Goal: Information Seeking & Learning: Learn about a topic

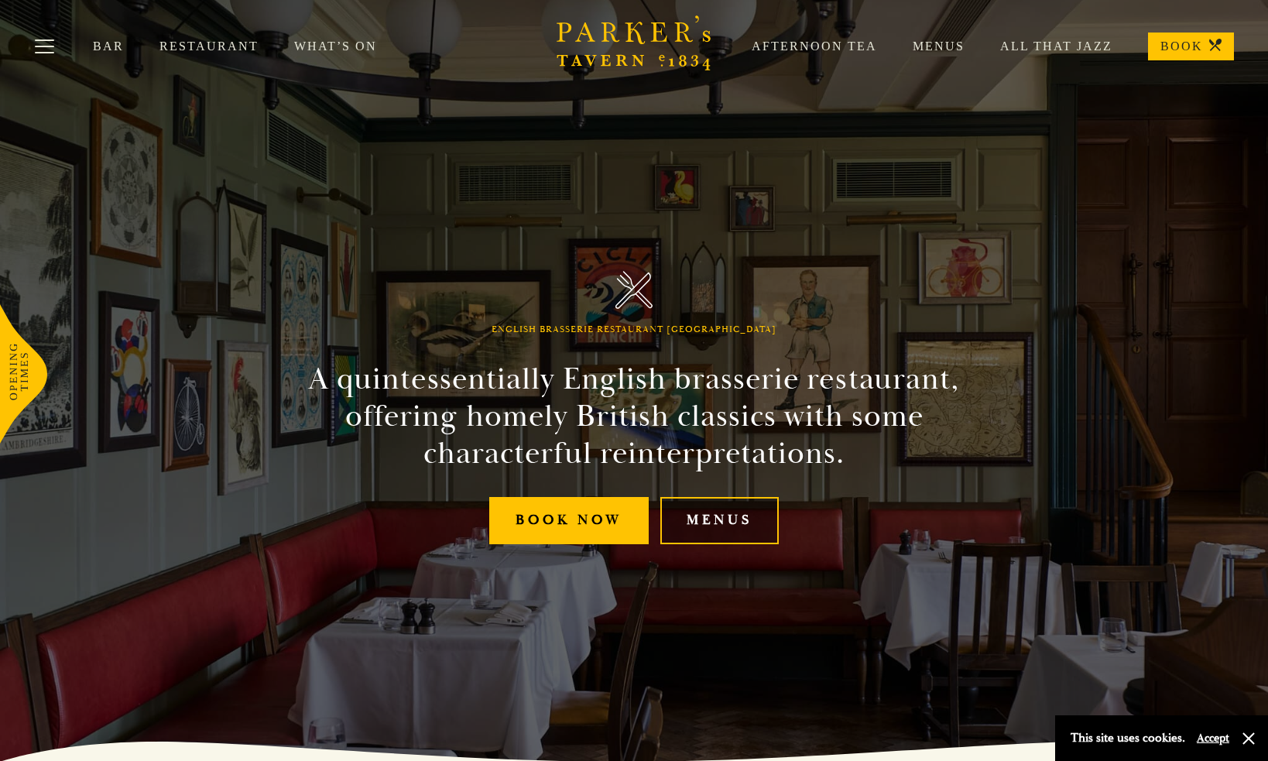
click at [756, 519] on link "Menus" at bounding box center [719, 520] width 118 height 47
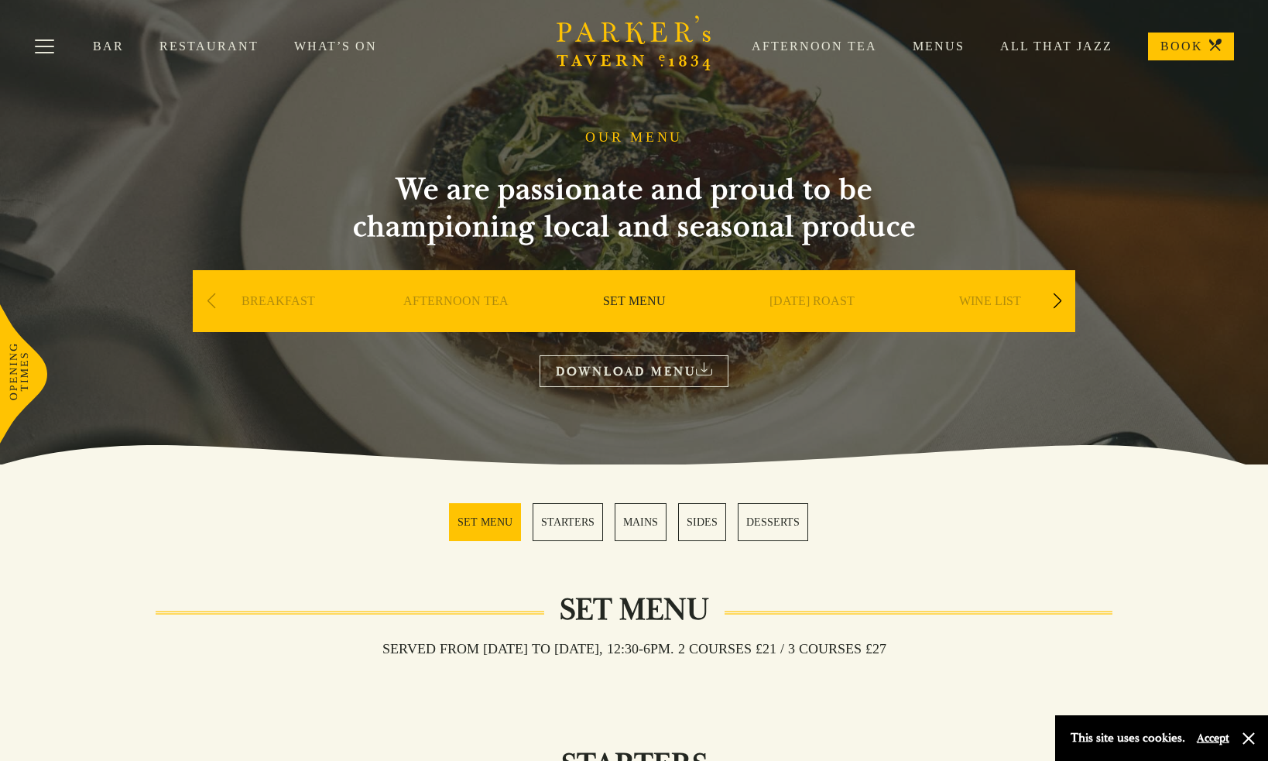
click at [286, 297] on link "BREAKFAST" at bounding box center [278, 324] width 74 height 62
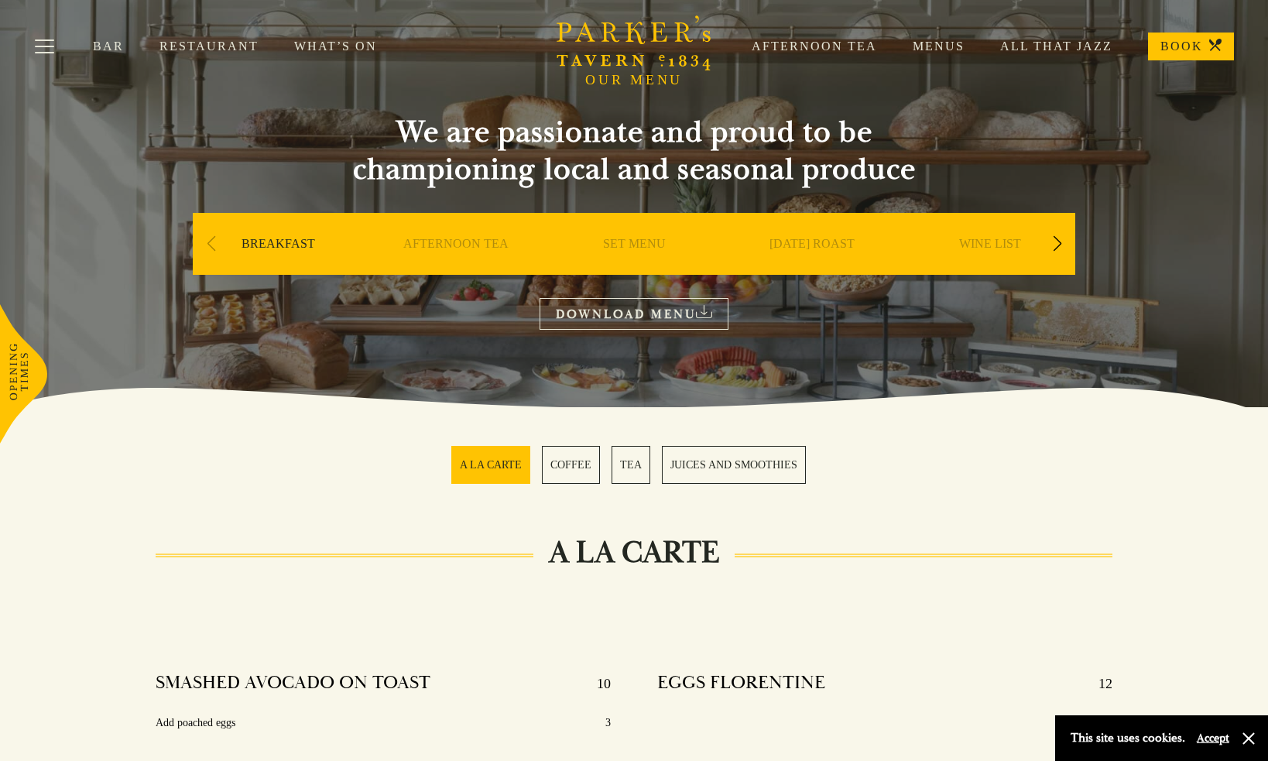
scroll to position [61, 0]
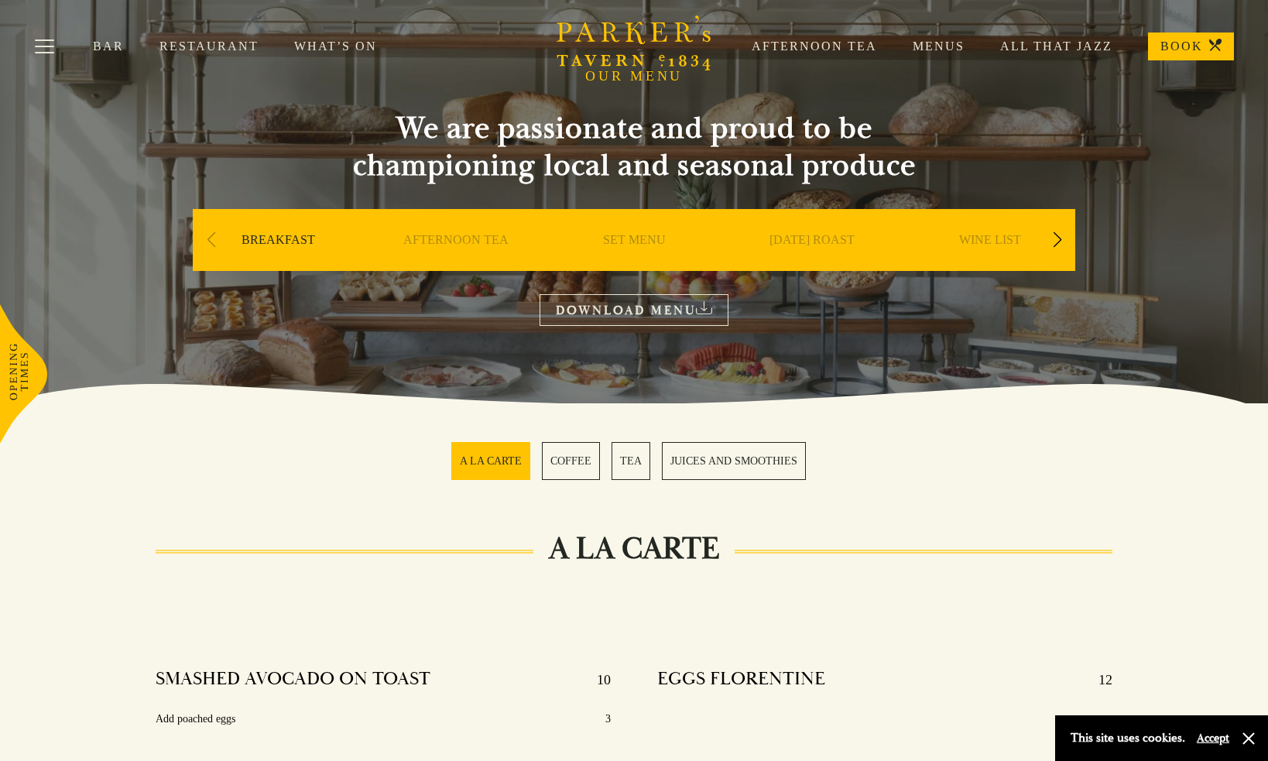
click at [1051, 242] on div "Next slide" at bounding box center [1056, 240] width 21 height 34
click at [1004, 236] on link "A LA CARTE" at bounding box center [990, 263] width 72 height 62
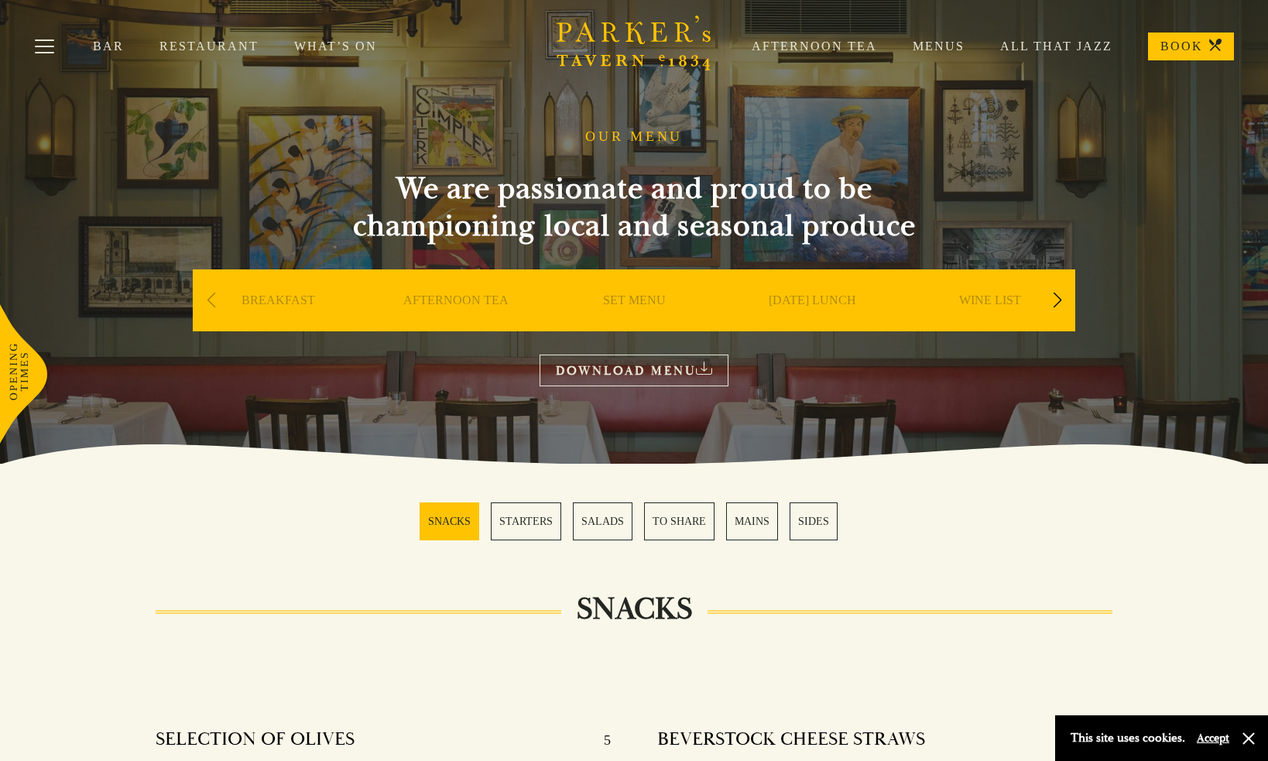
scroll to position [1, 0]
click at [1046, 303] on div "WINE LIST" at bounding box center [990, 323] width 170 height 108
click at [1053, 300] on div "Next slide" at bounding box center [1056, 300] width 21 height 34
click at [1008, 303] on link "DESSERT" at bounding box center [990, 324] width 54 height 62
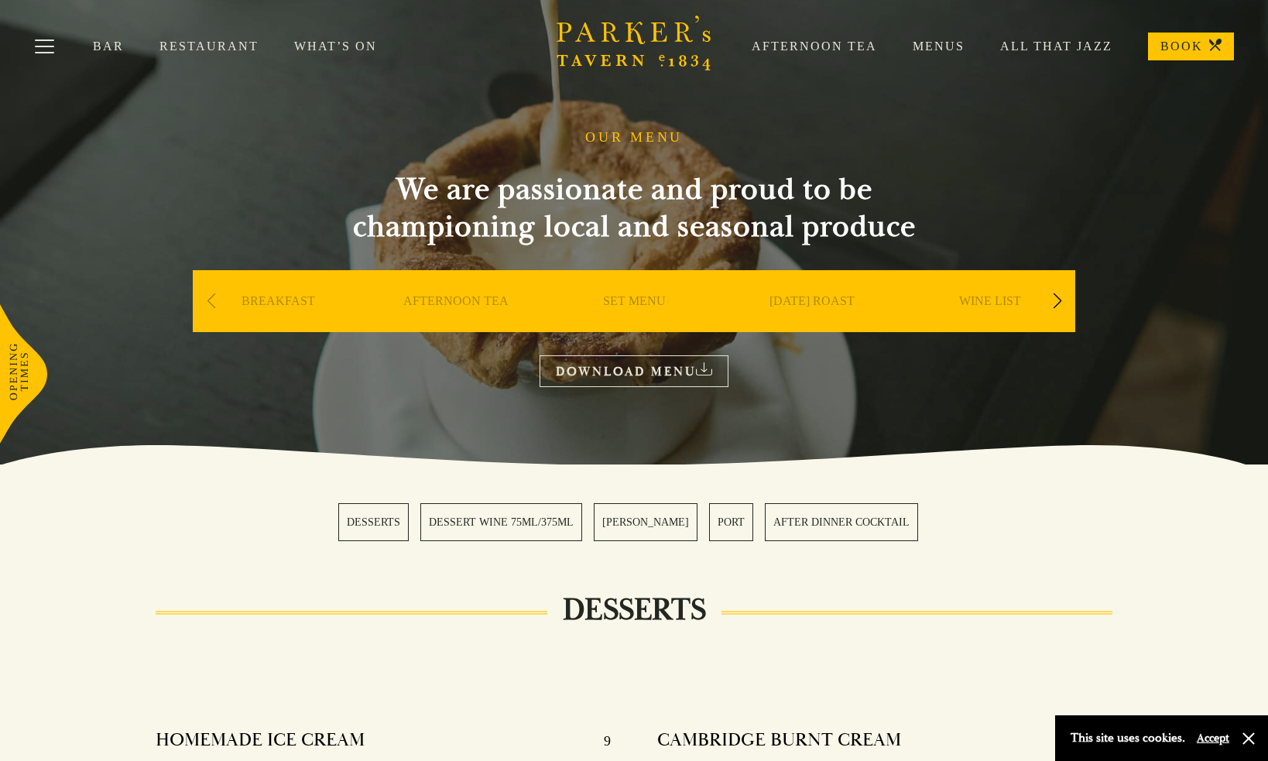
click at [1056, 307] on div "Next slide" at bounding box center [1056, 301] width 21 height 34
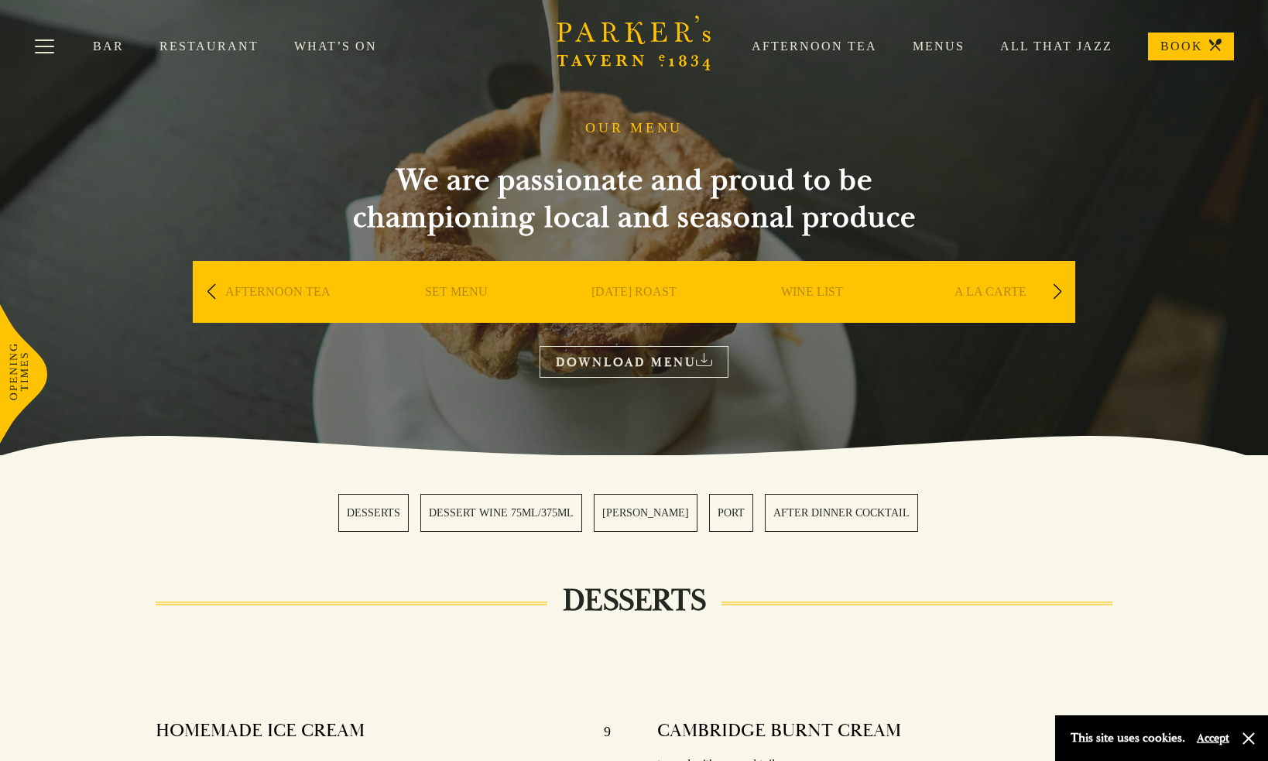
scroll to position [9, 0]
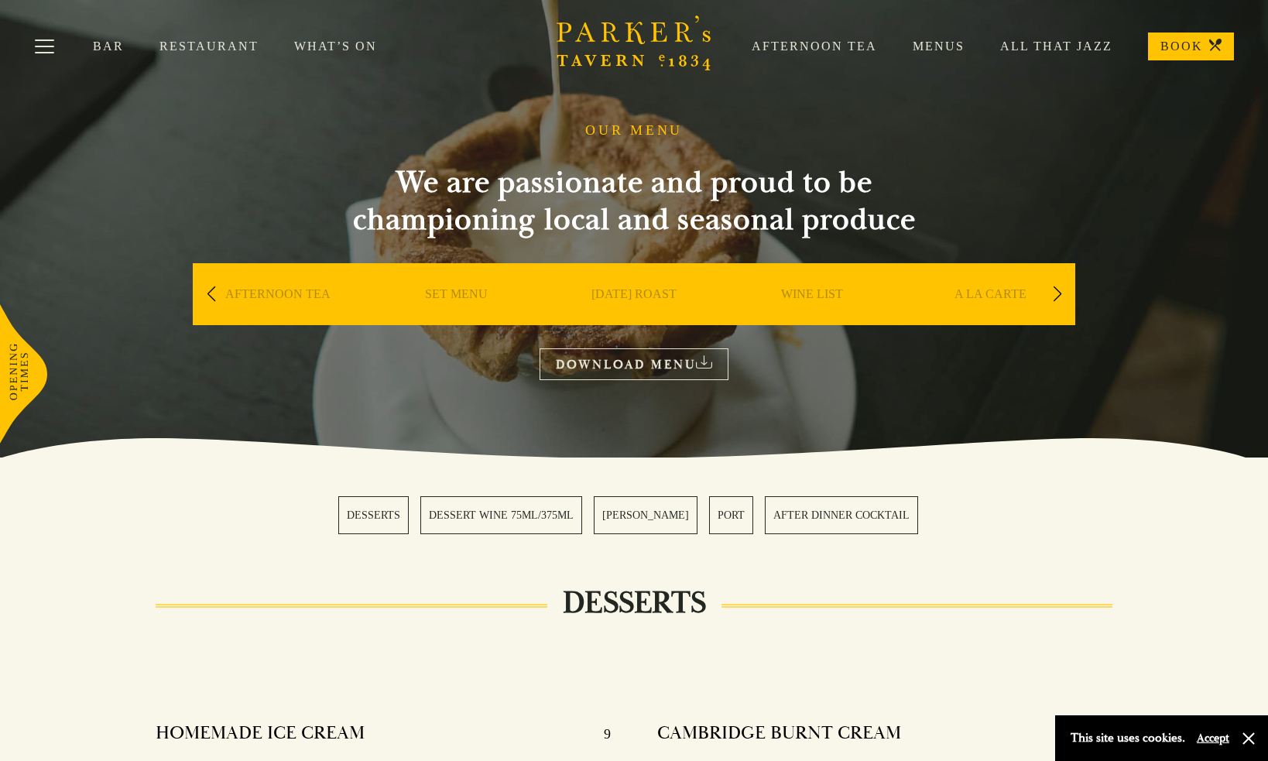
click at [1057, 304] on div "Next slide" at bounding box center [1056, 294] width 21 height 34
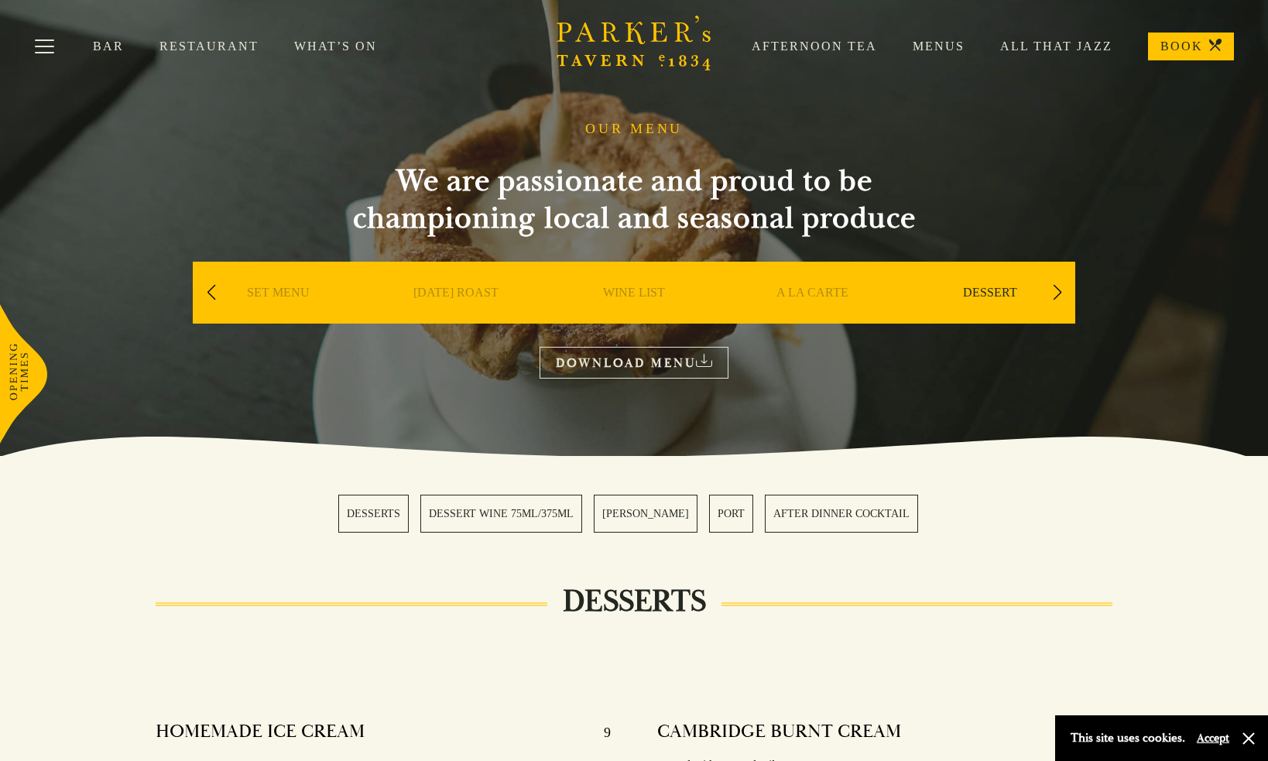
click at [1057, 304] on div "Next slide" at bounding box center [1056, 293] width 21 height 34
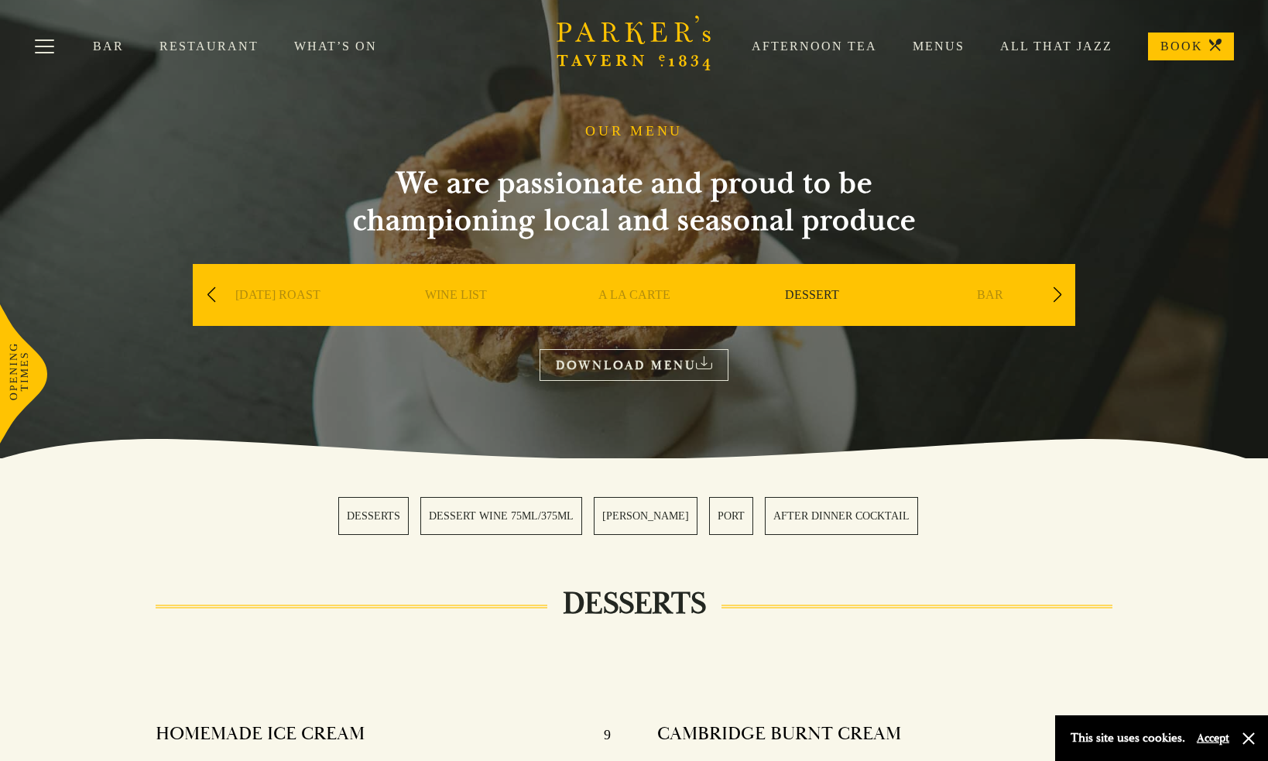
click at [1057, 304] on div "Next slide" at bounding box center [1056, 295] width 21 height 34
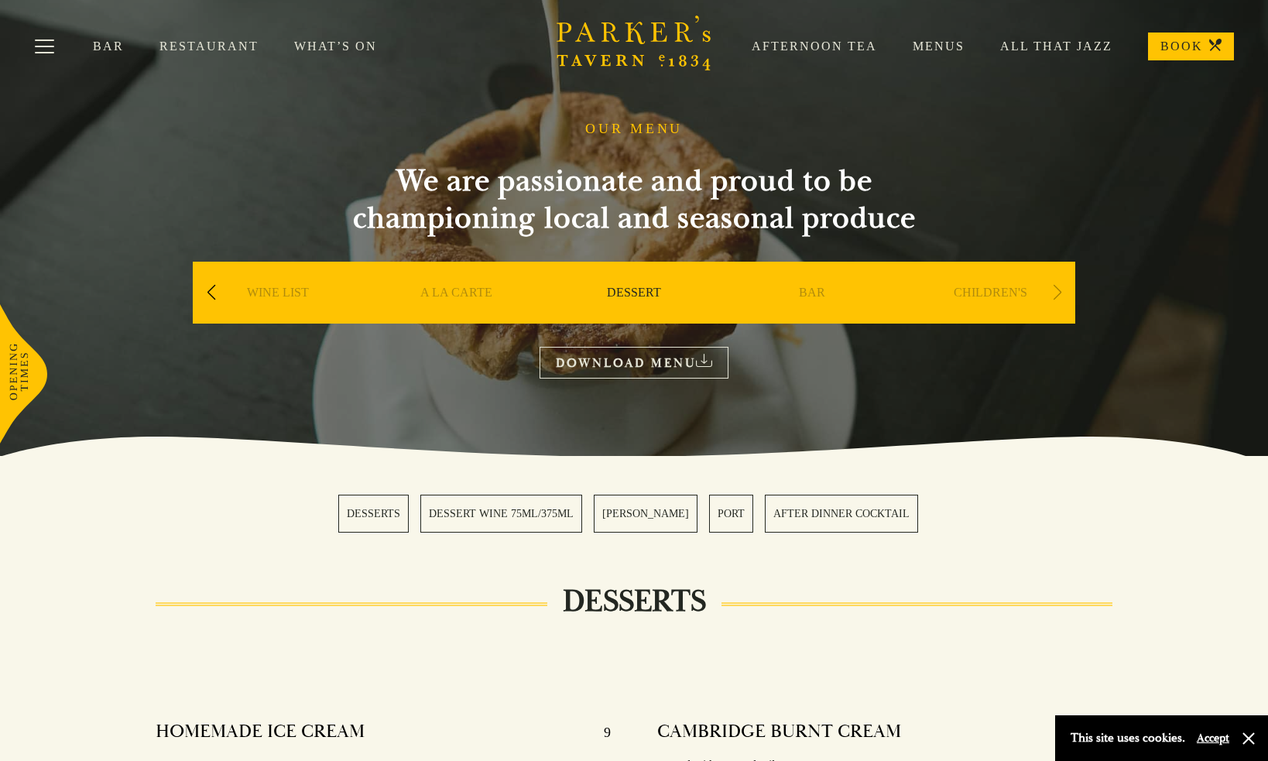
scroll to position [12, 0]
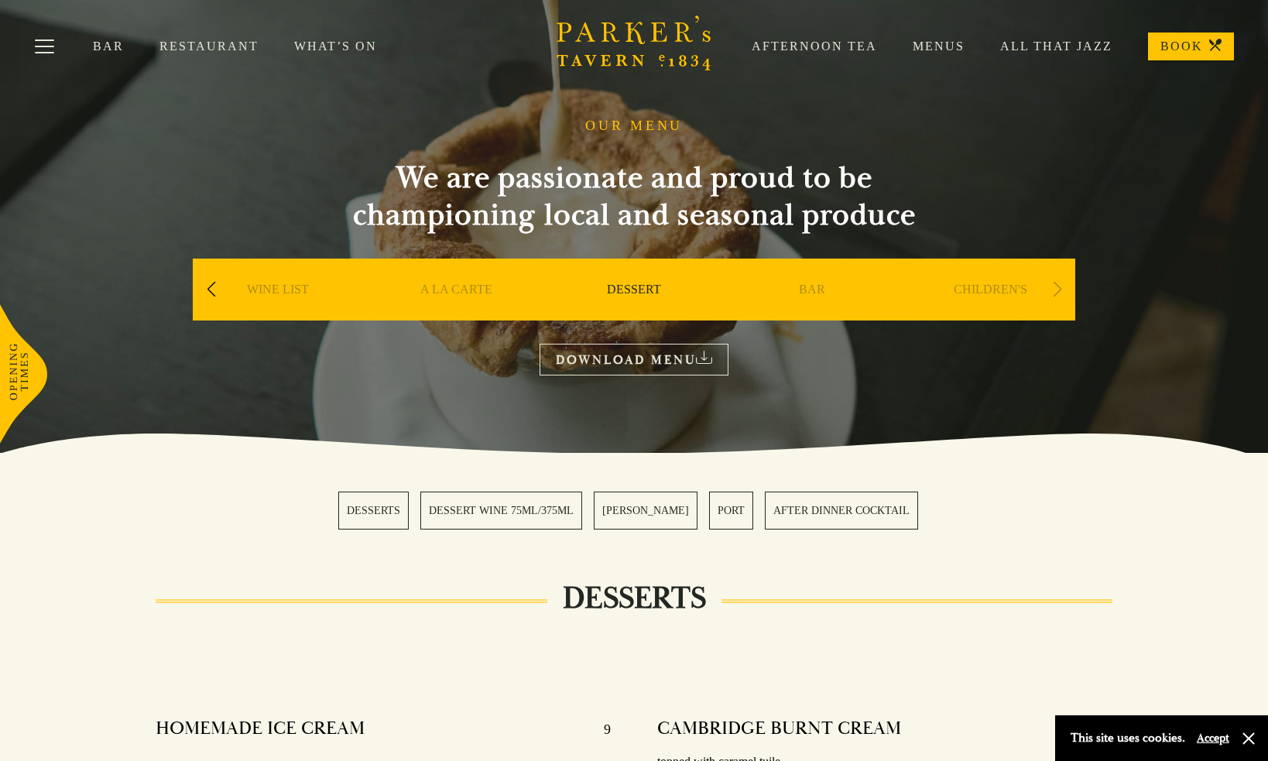
click at [818, 283] on link "BAR" at bounding box center [812, 313] width 26 height 62
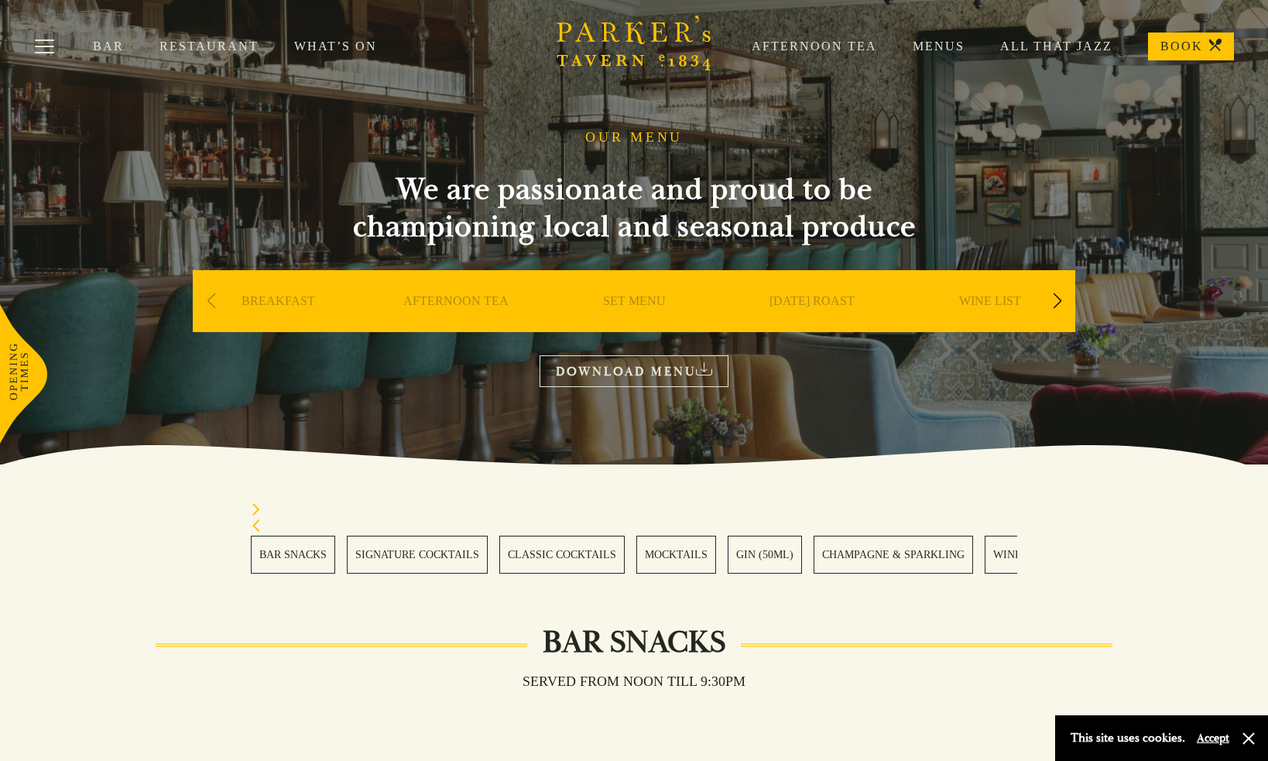
click at [301, 548] on link "BAR SNACKS" at bounding box center [293, 555] width 84 height 38
click at [1056, 303] on div "Next slide" at bounding box center [1056, 301] width 21 height 34
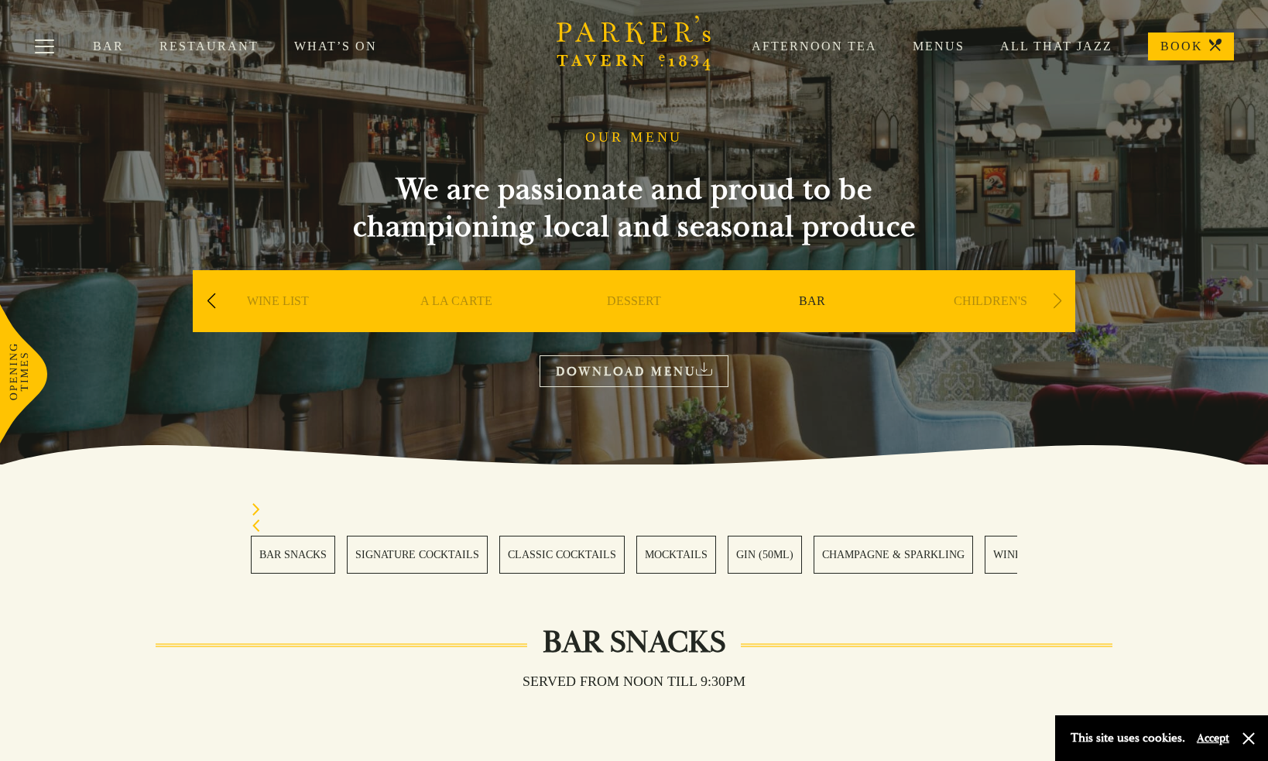
click at [1056, 303] on div "Next slide" at bounding box center [1056, 301] width 21 height 34
click at [205, 302] on div "Previous slide" at bounding box center [210, 301] width 21 height 34
click at [444, 302] on link "SET MENU" at bounding box center [456, 324] width 63 height 62
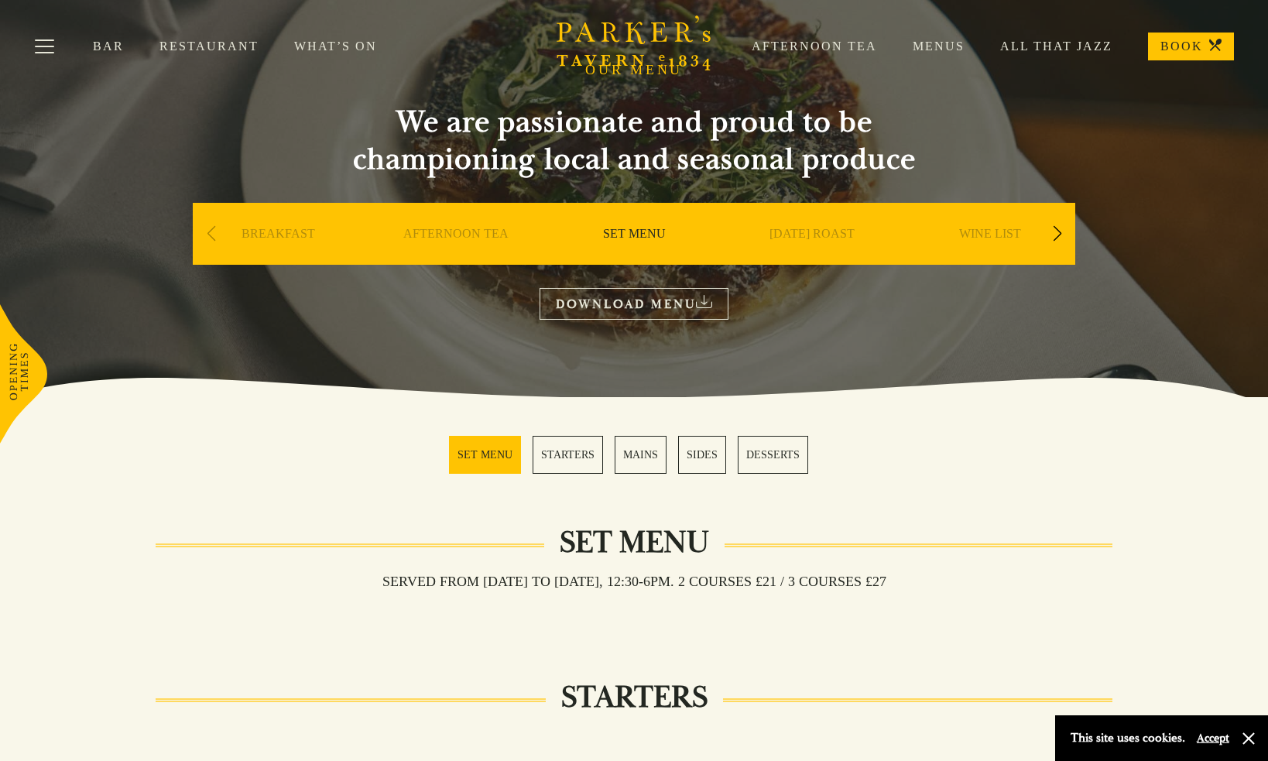
scroll to position [67, 0]
click at [495, 235] on link "AFTERNOON TEA" at bounding box center [455, 257] width 105 height 62
